Goal: Find specific page/section: Find specific page/section

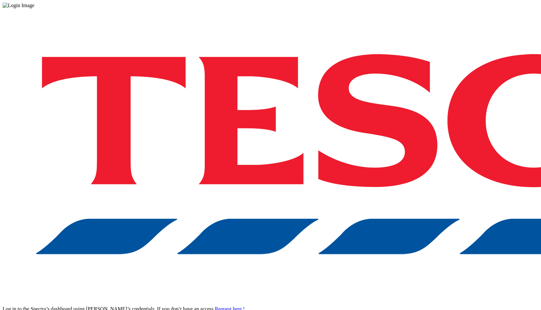
click at [245, 306] on link "Request here !" at bounding box center [230, 309] width 30 height 6
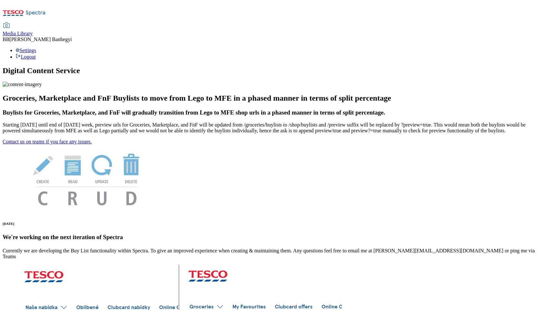
click at [21, 5] on div "Media Library BB Balint Banhegyi Settings Logout" at bounding box center [270, 31] width 535 height 57
click at [24, 10] on icon at bounding box center [21, 12] width 5 height 4
click at [33, 31] on span "Media Library" at bounding box center [18, 34] width 30 height 6
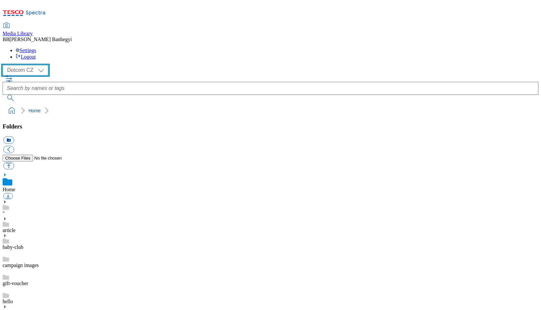
click at [36, 65] on select "Dotcom CZ Dotcom SK Dotcom [GEOGRAPHIC_DATA]" at bounding box center [26, 70] width 46 height 10
